Goal: Information Seeking & Learning: Learn about a topic

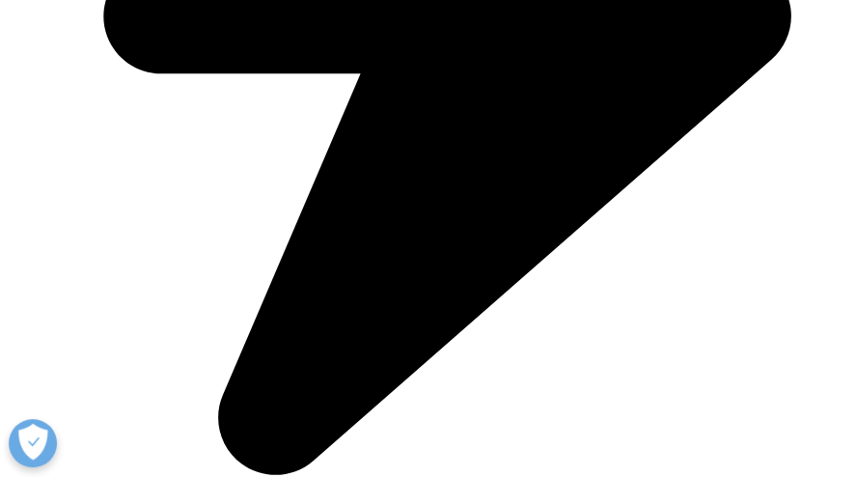
scroll to position [3660, 0]
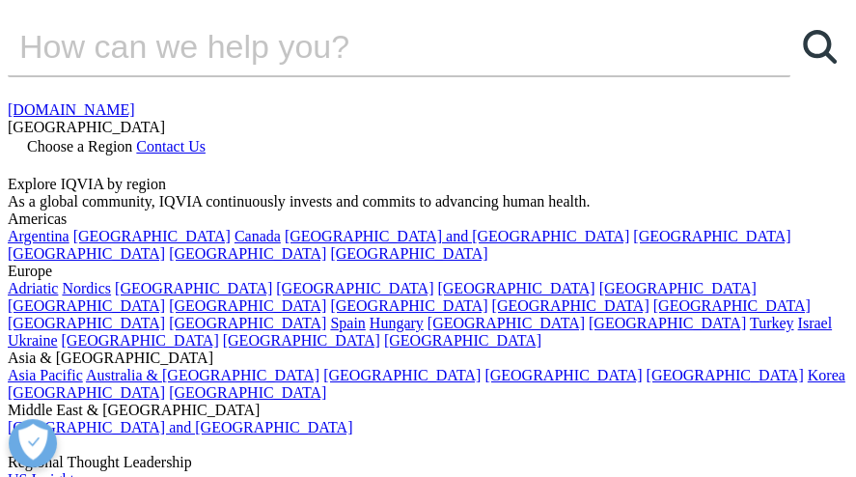
scroll to position [203, 0]
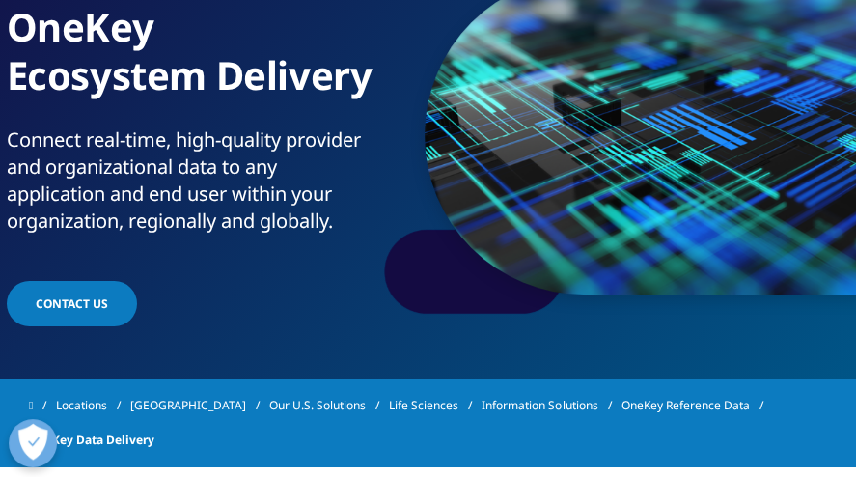
click at [652, 402] on link "OneKey Reference Data" at bounding box center [695, 405] width 151 height 35
